Goal: Navigation & Orientation: Find specific page/section

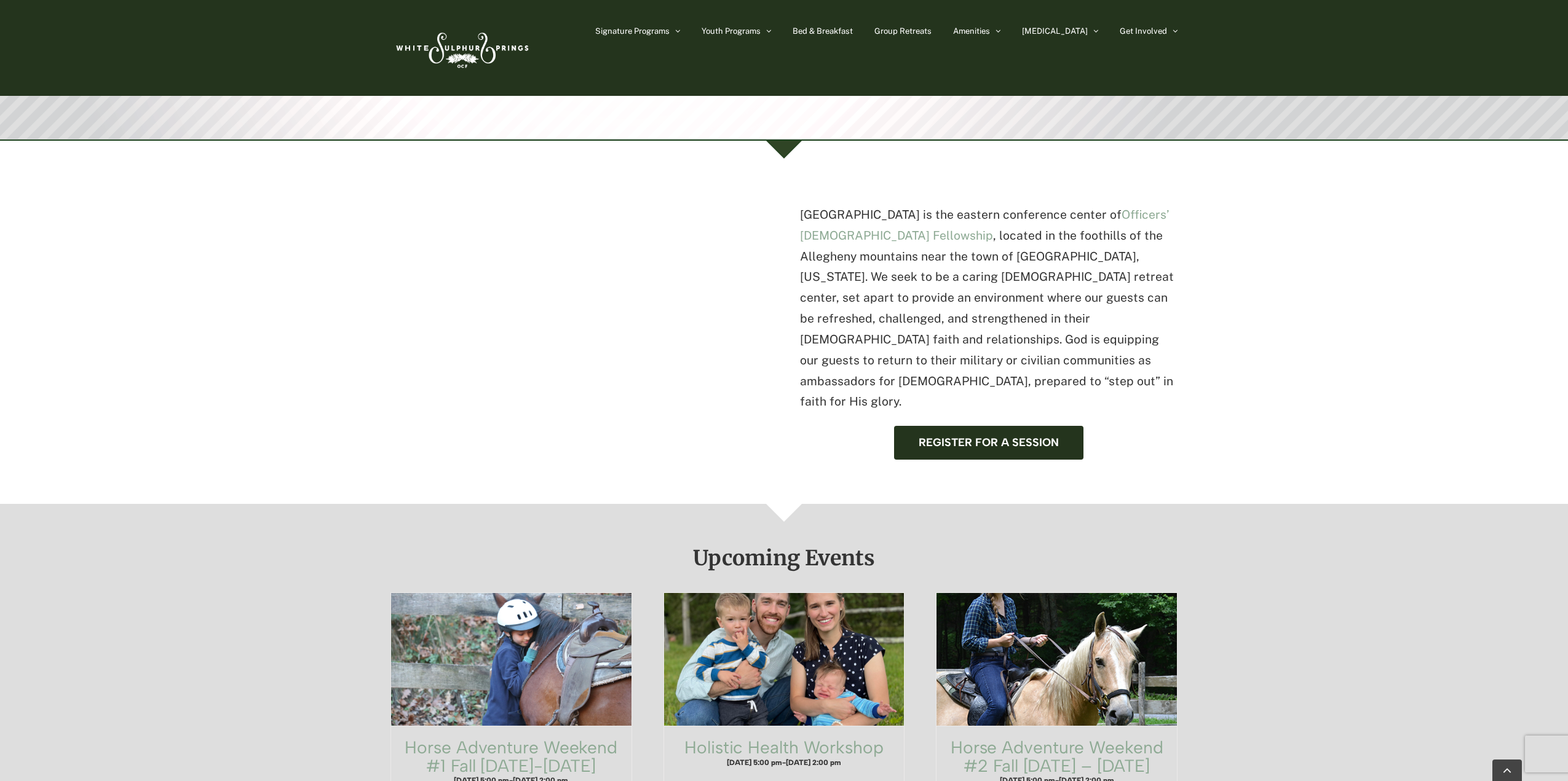
scroll to position [308, 0]
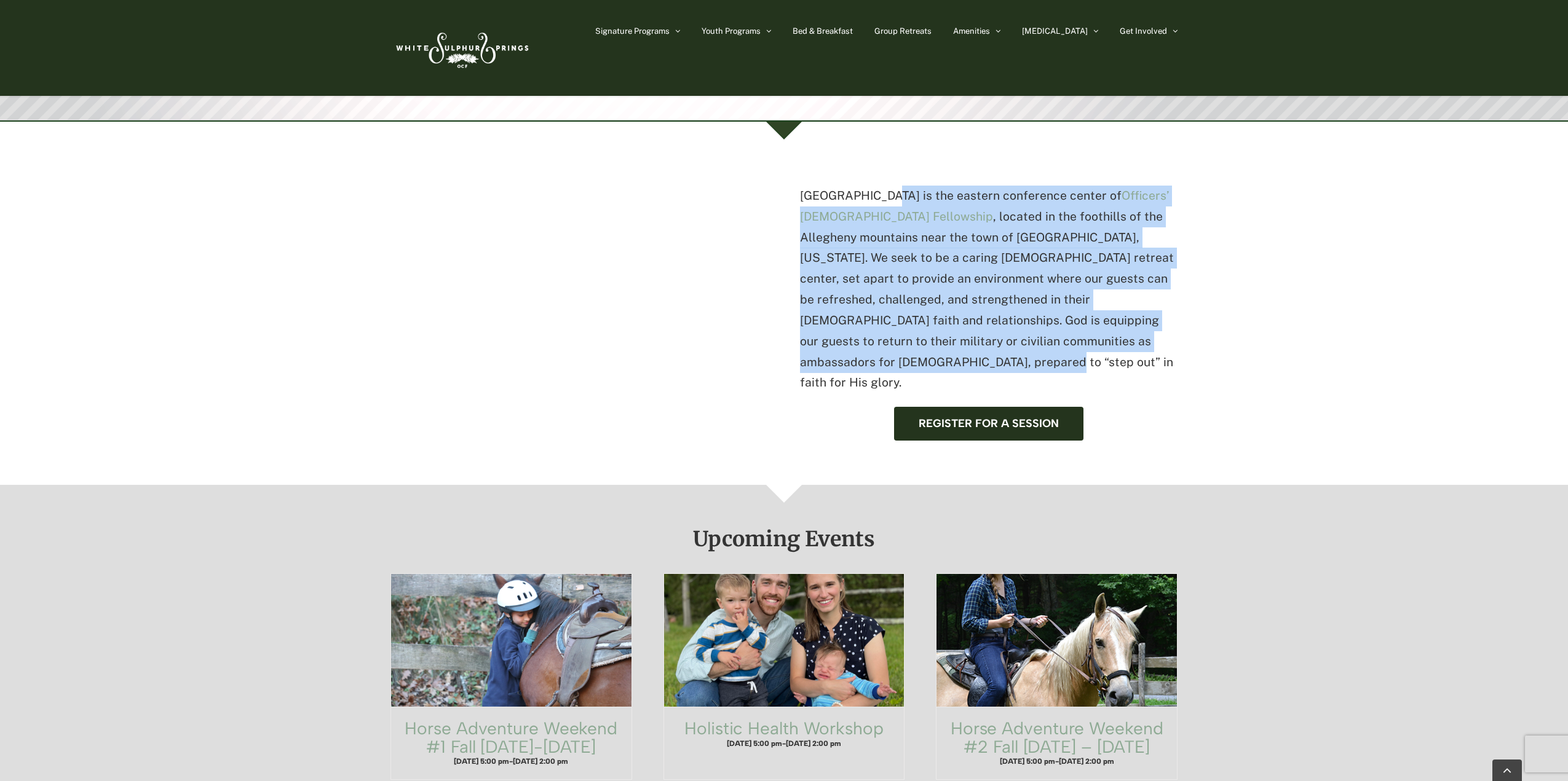
drag, startPoint x: 882, startPoint y: 192, endPoint x: 1087, endPoint y: 338, distance: 251.7
click at [1086, 338] on p "White Sulphur Springs is the eastern conference center of Officers’ Christian F…" at bounding box center [989, 289] width 378 height 208
click at [1090, 338] on p "White Sulphur Springs is the eastern conference center of Officers’ Christian F…" at bounding box center [989, 289] width 378 height 208
drag, startPoint x: 1119, startPoint y: 337, endPoint x: 852, endPoint y: 202, distance: 299.2
click at [852, 202] on p "White Sulphur Springs is the eastern conference center of Officers’ Christian F…" at bounding box center [989, 289] width 378 height 208
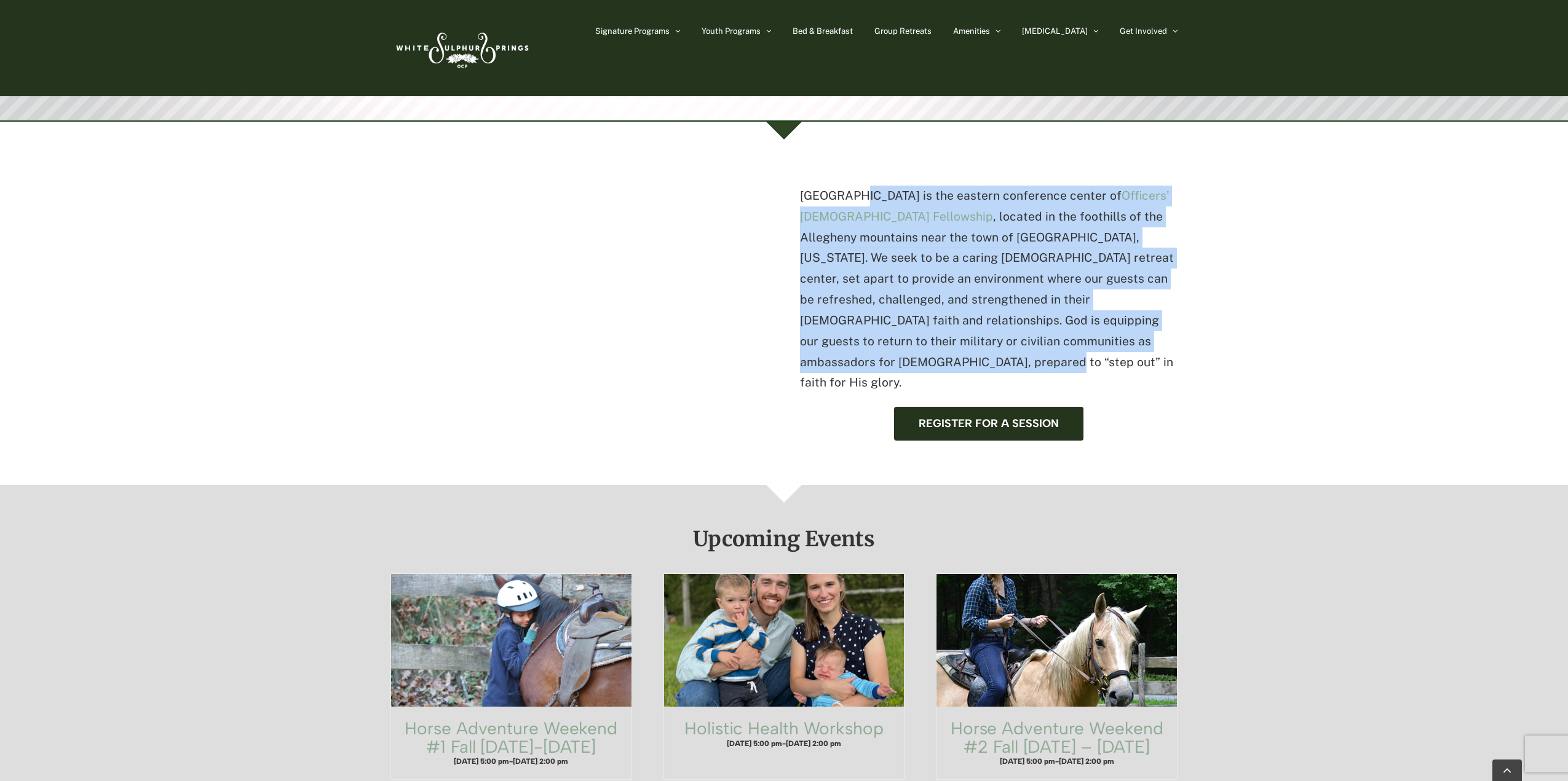
click at [852, 202] on p "White Sulphur Springs is the eastern conference center of Officers’ Christian F…" at bounding box center [989, 289] width 378 height 208
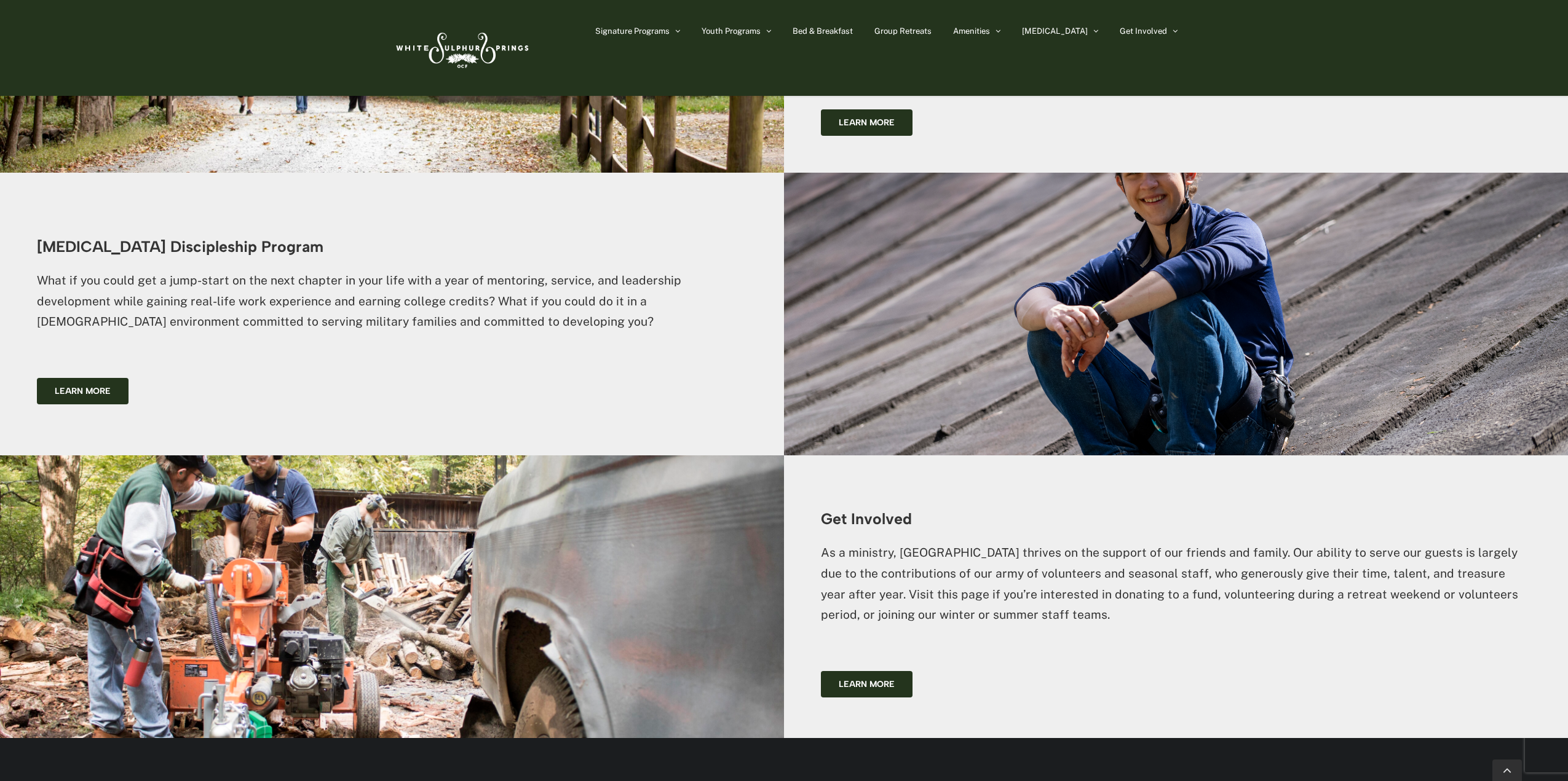
scroll to position [0, 0]
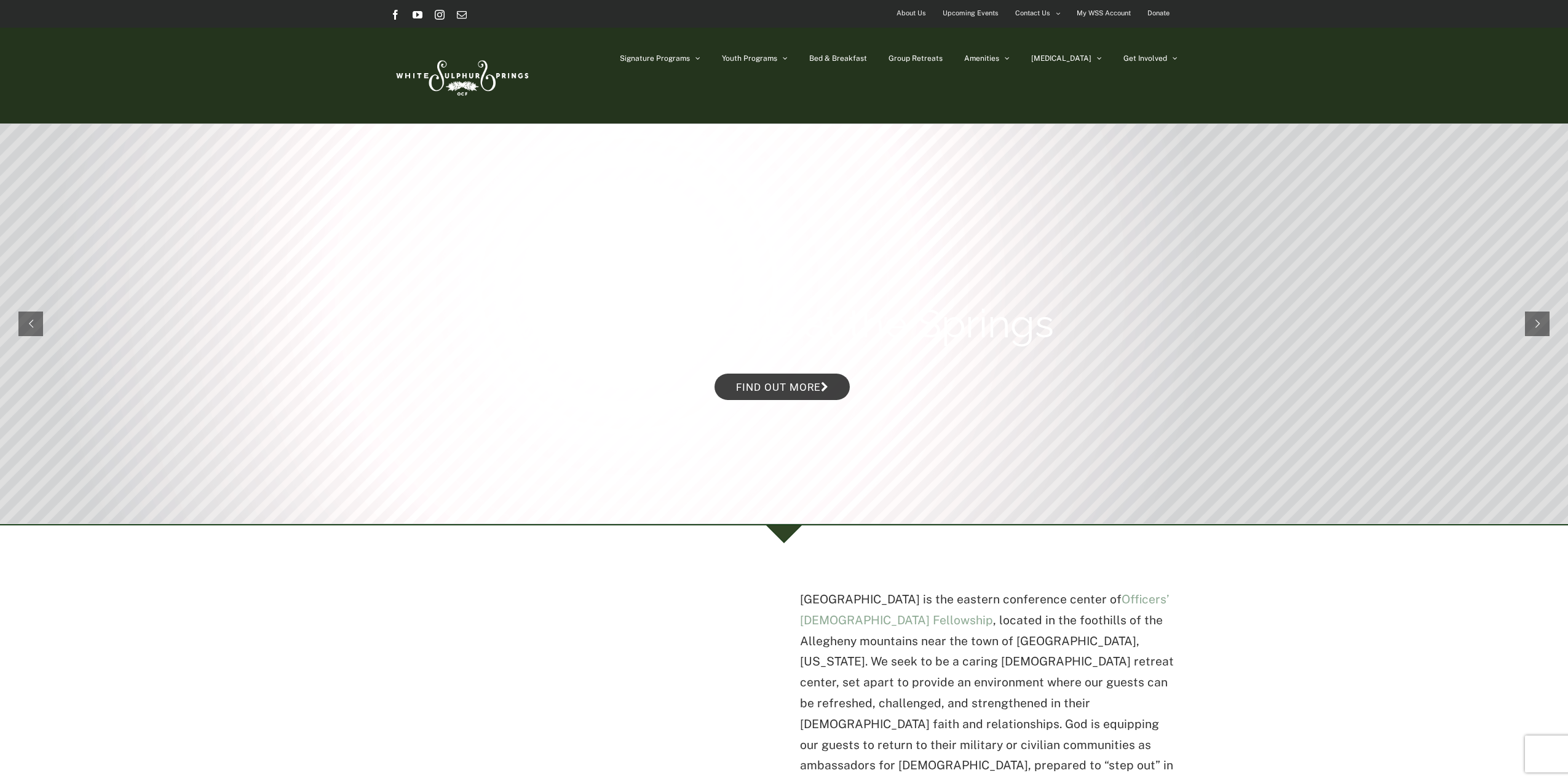
drag, startPoint x: 637, startPoint y: 515, endPoint x: 561, endPoint y: 120, distance: 402.2
click at [448, 84] on img at bounding box center [461, 75] width 141 height 58
click at [867, 61] on span "Bed & Breakfast" at bounding box center [837, 58] width 58 height 7
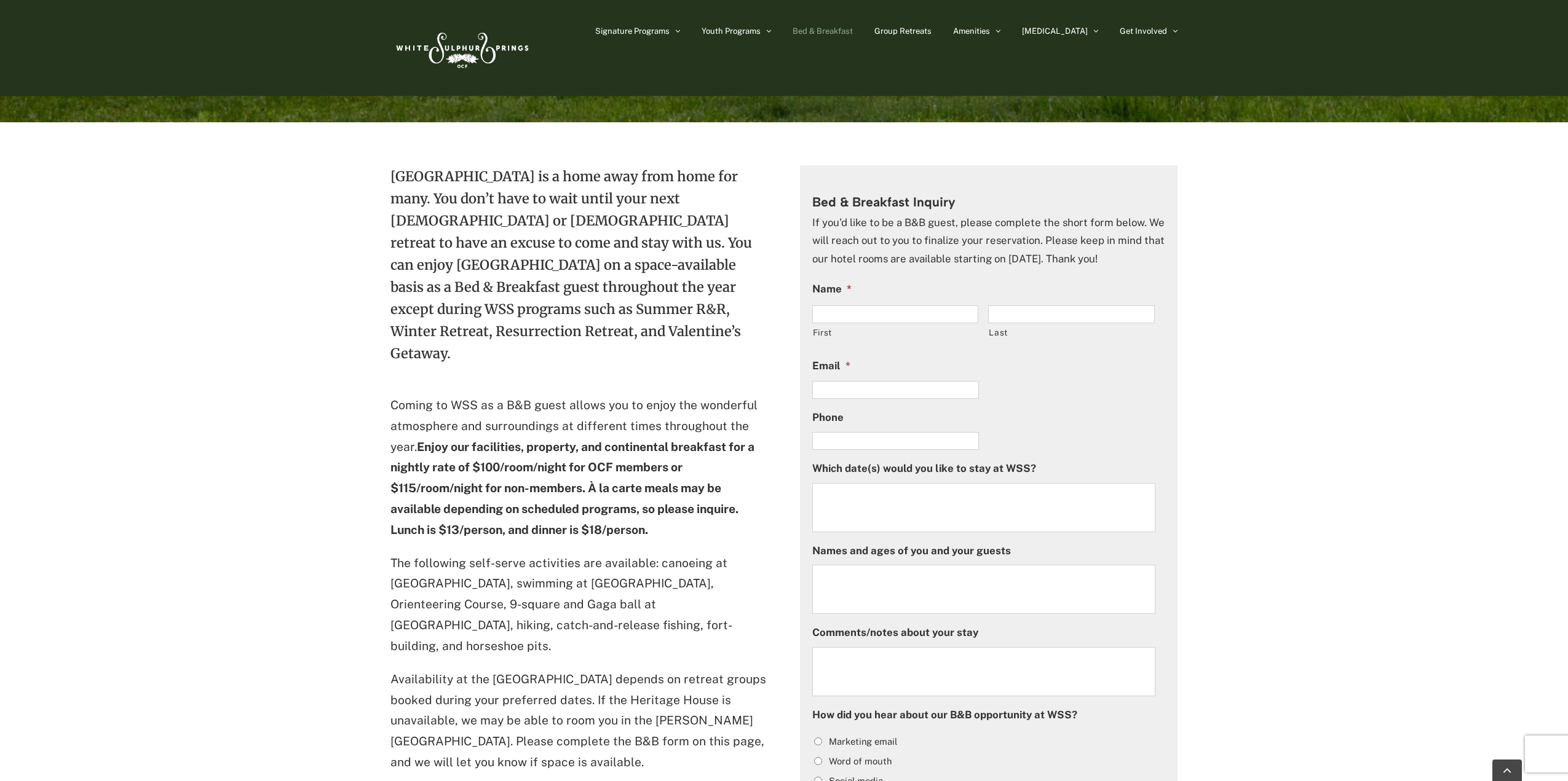
scroll to position [61, 0]
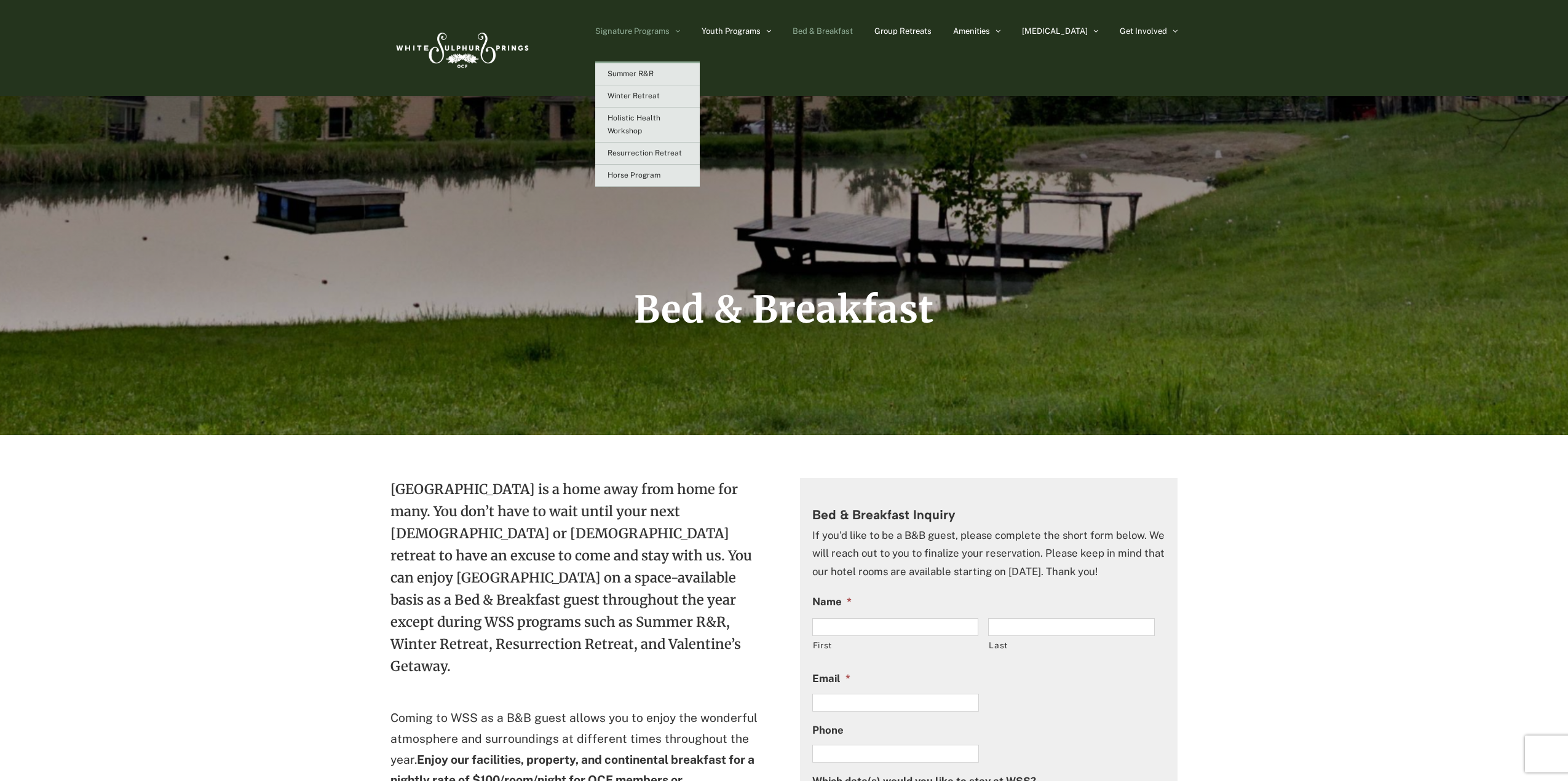
click at [680, 22] on link "Signature Programs" at bounding box center [637, 31] width 84 height 61
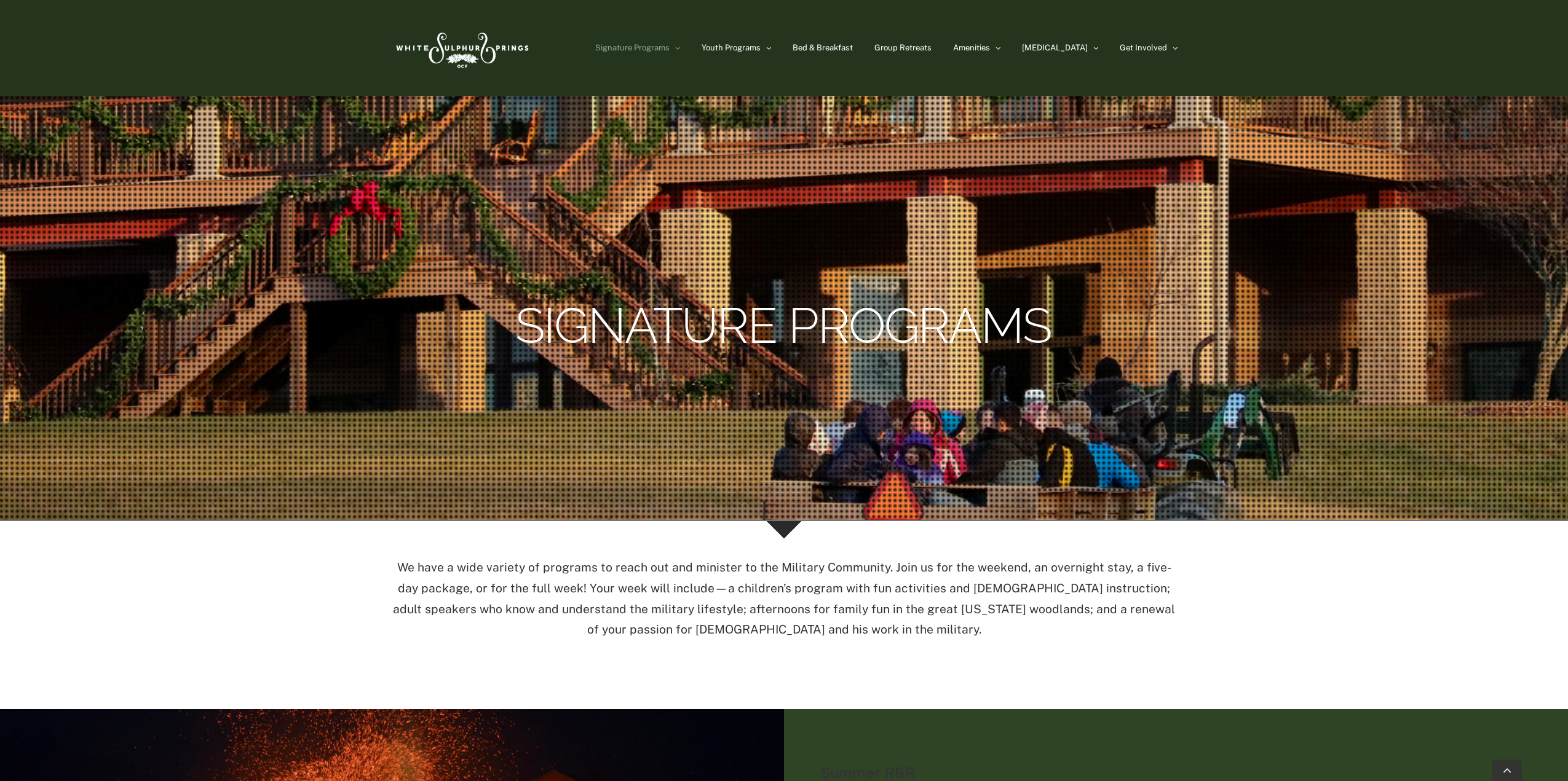
drag, startPoint x: 639, startPoint y: 317, endPoint x: 516, endPoint y: 13, distance: 327.9
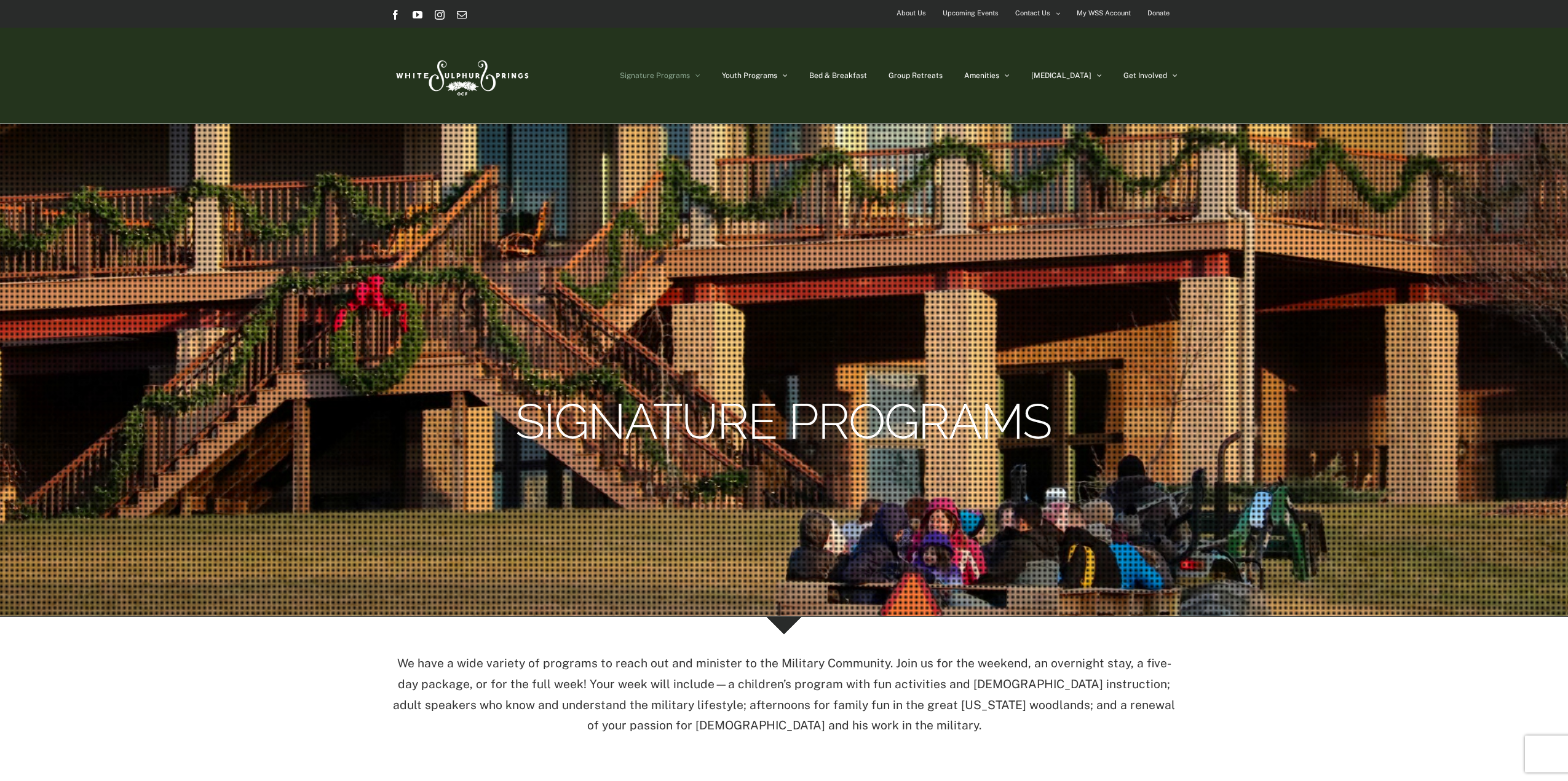
scroll to position [430, 0]
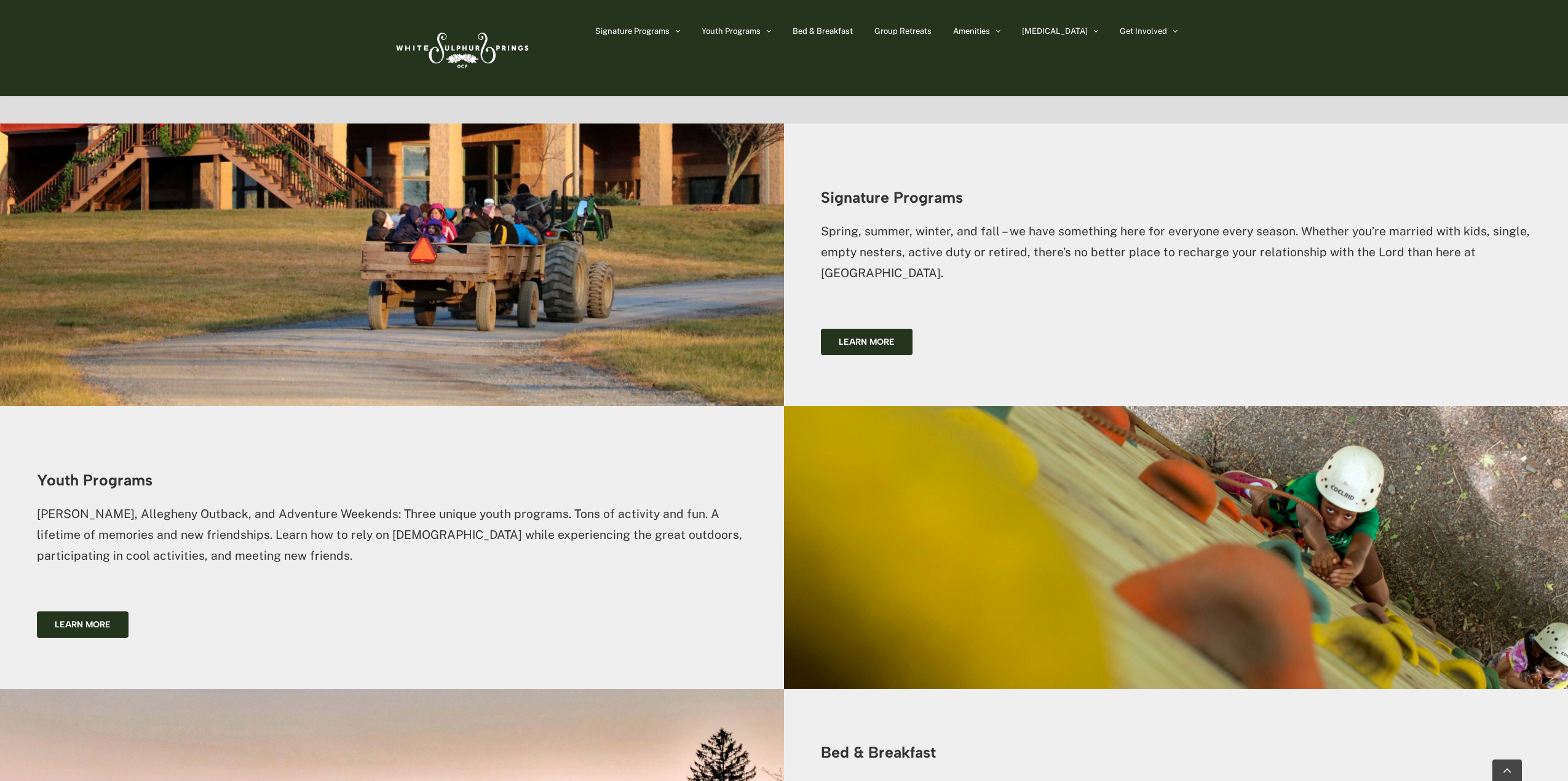
scroll to position [1537, 0]
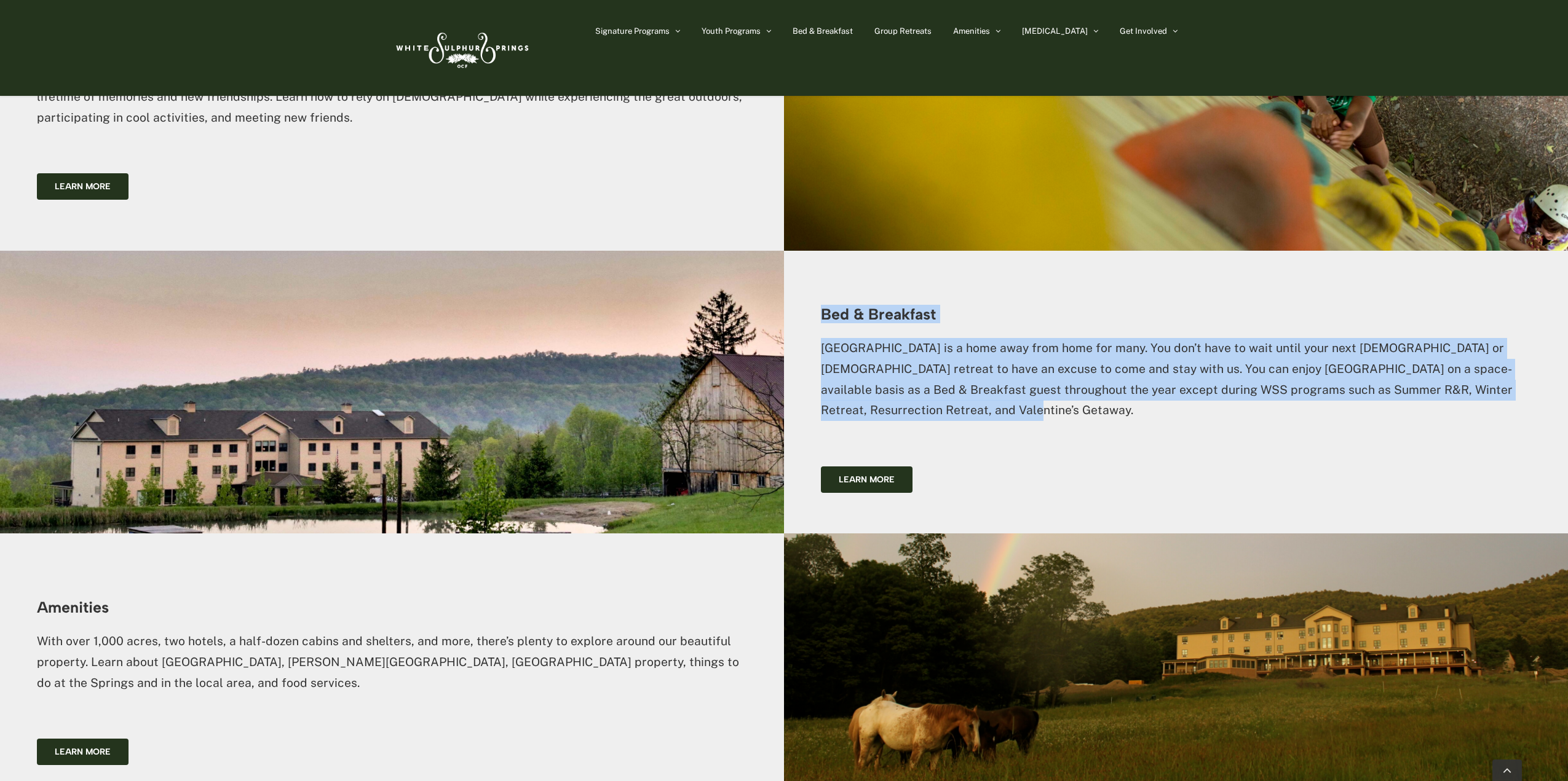
drag, startPoint x: 946, startPoint y: 363, endPoint x: 820, endPoint y: 254, distance: 166.6
click at [820, 254] on div "Bed & Breakfast [GEOGRAPHIC_DATA] is a home away from home for many. You don’t …" at bounding box center [1175, 392] width 784 height 283
click at [820, 254] on div "Bed & Breakfast [GEOGRAPHIC_DATA] is a home away from home for many. You don’t …" at bounding box center [1175, 392] width 784 height 283
drag, startPoint x: 820, startPoint y: 254, endPoint x: 953, endPoint y: 368, distance: 175.2
click at [953, 368] on div "Bed & Breakfast [GEOGRAPHIC_DATA] is a home away from home for many. You don’t …" at bounding box center [1175, 392] width 784 height 283
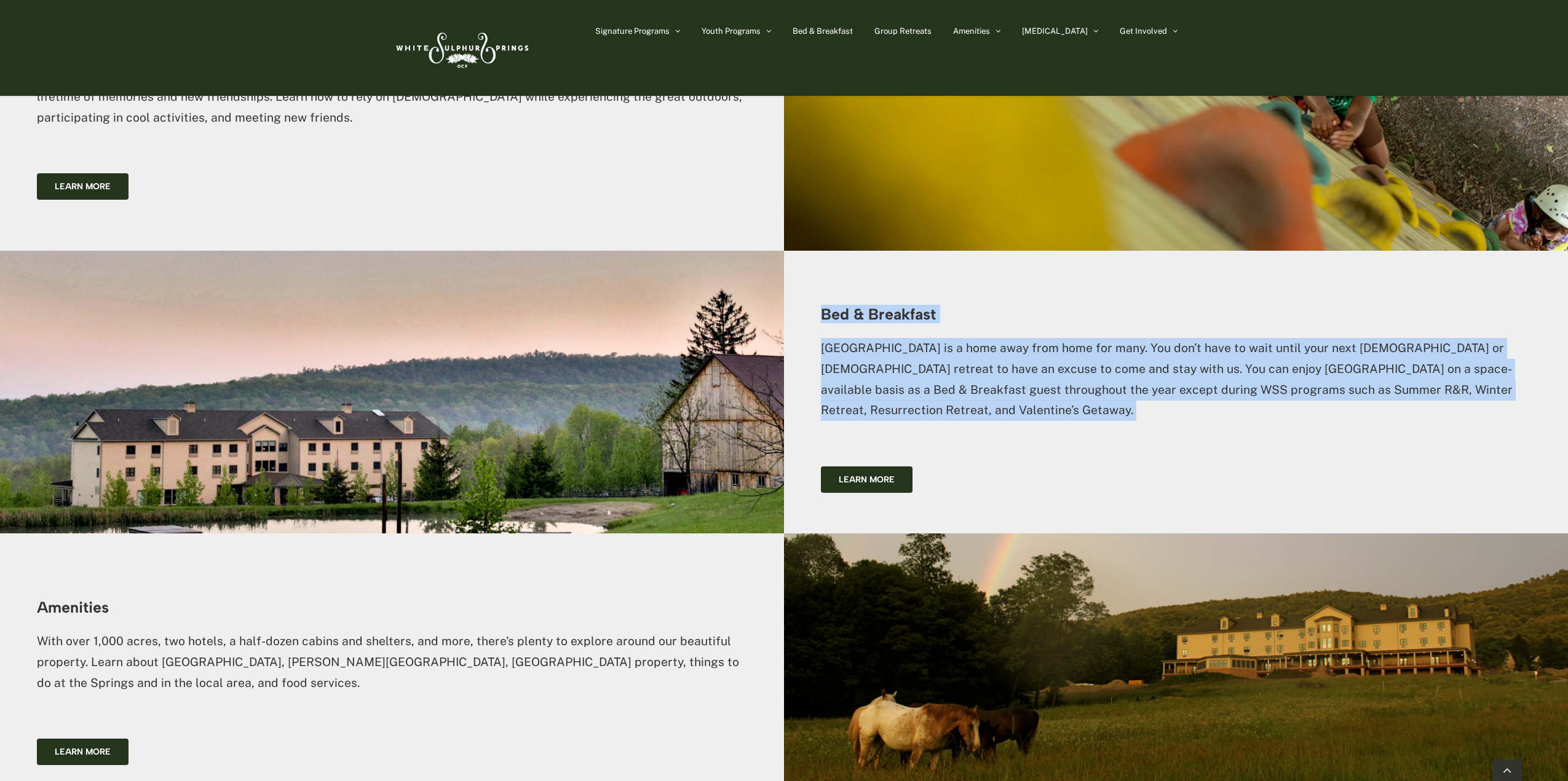
click at [953, 368] on p "[GEOGRAPHIC_DATA] is a home away from home for many. You don’t have to wait unt…" at bounding box center [1176, 379] width 710 height 83
drag, startPoint x: 953, startPoint y: 368, endPoint x: 847, endPoint y: 262, distance: 149.9
click at [847, 291] on div "Bed & Breakfast [GEOGRAPHIC_DATA] is a home away from home for many. You don’t …" at bounding box center [1176, 362] width 710 height 143
